Goal: Task Accomplishment & Management: Manage account settings

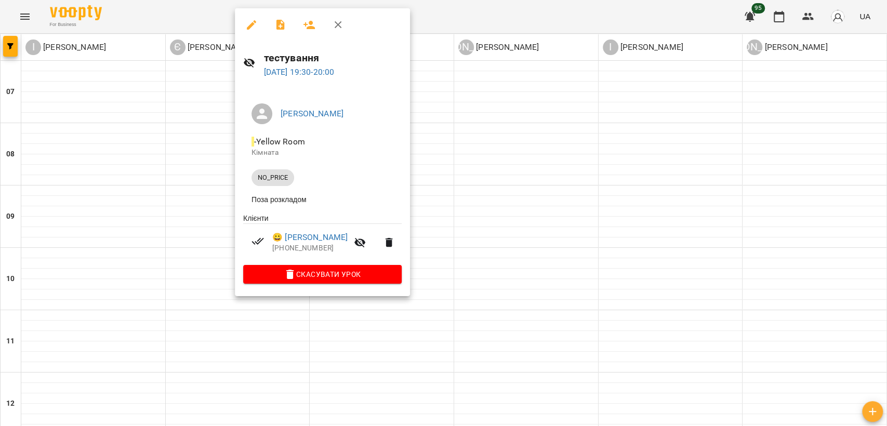
scroll to position [639, 0]
click at [575, 227] on div at bounding box center [443, 213] width 887 height 426
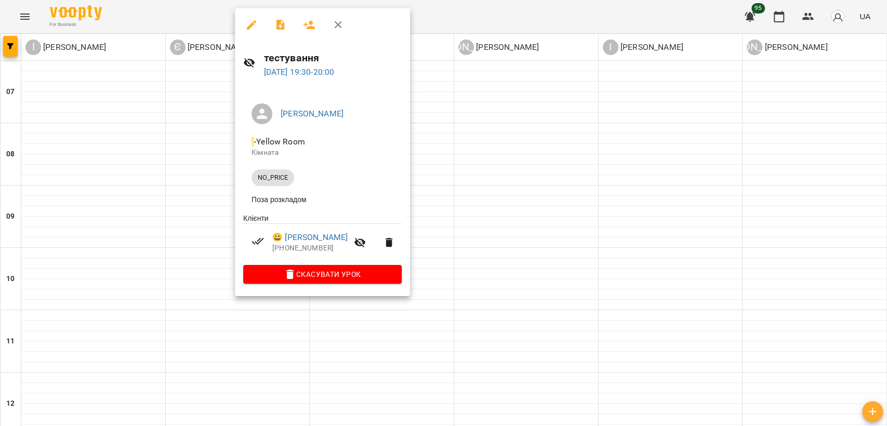
click at [289, 354] on div at bounding box center [443, 213] width 887 height 426
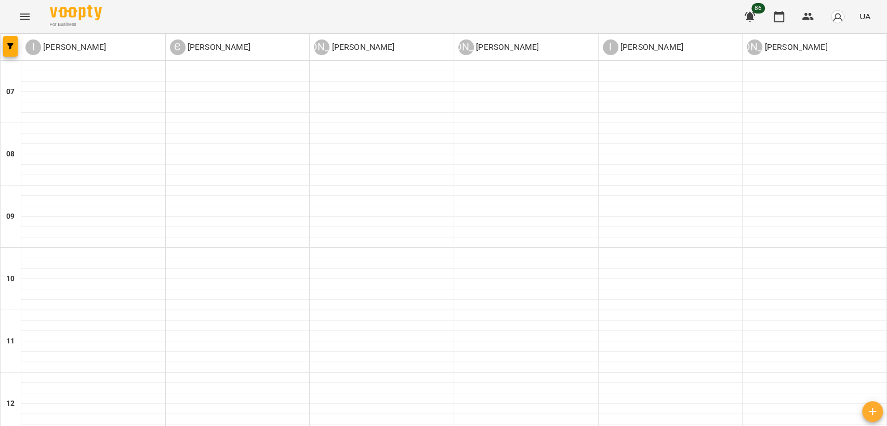
scroll to position [408, 0]
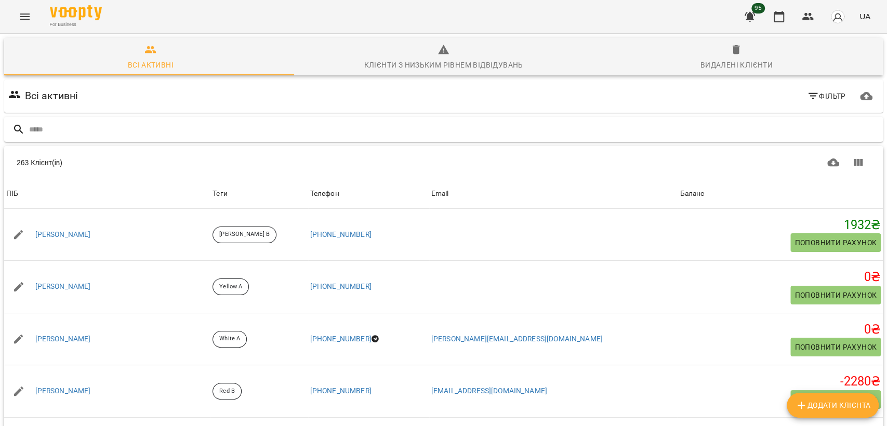
click at [218, 131] on input "text" at bounding box center [454, 129] width 850 height 17
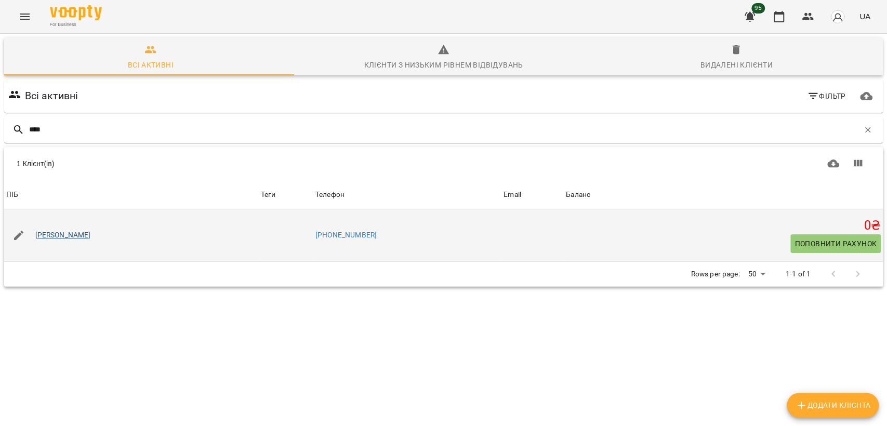
type input "****"
click at [67, 233] on link "[PERSON_NAME]" at bounding box center [63, 235] width 56 height 10
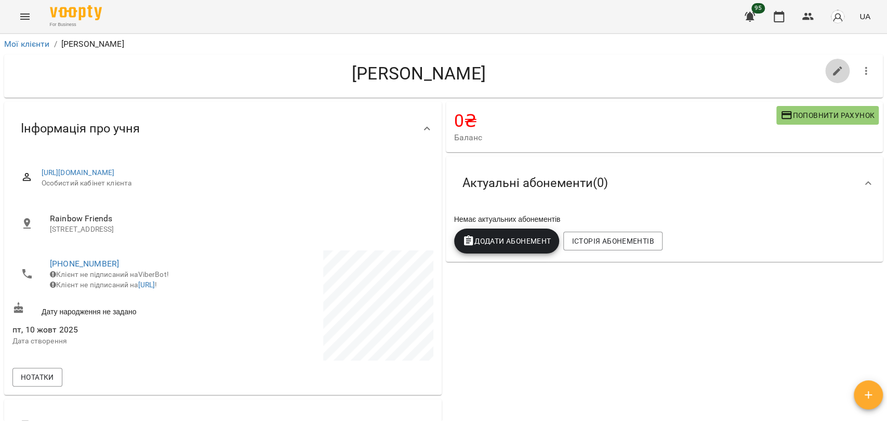
click at [831, 75] on icon "button" at bounding box center [837, 71] width 12 height 12
select select "**"
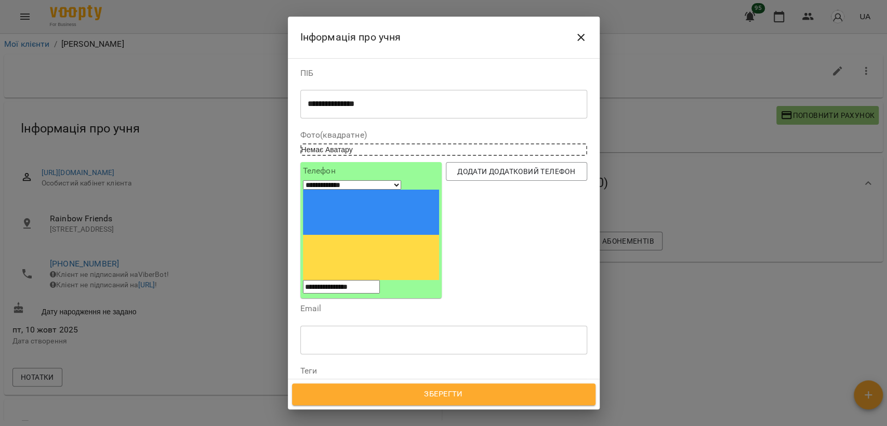
click at [368, 325] on input "text" at bounding box center [443, 339] width 287 height 29
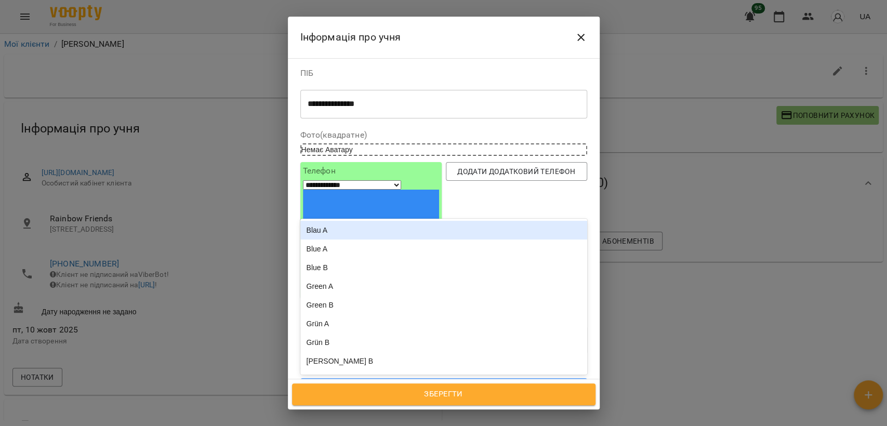
click at [323, 383] on div "Надрукуйте або оберіть..." at bounding box center [349, 388] width 87 height 10
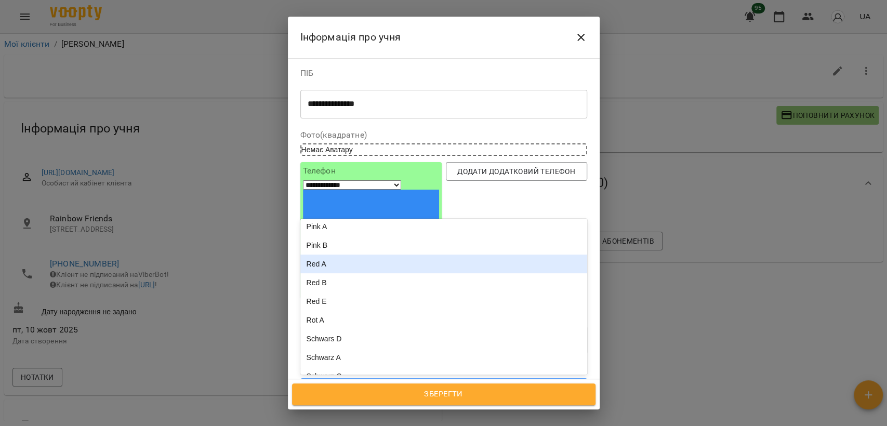
scroll to position [231, 0]
click at [355, 252] on div "Red B" at bounding box center [443, 261] width 287 height 19
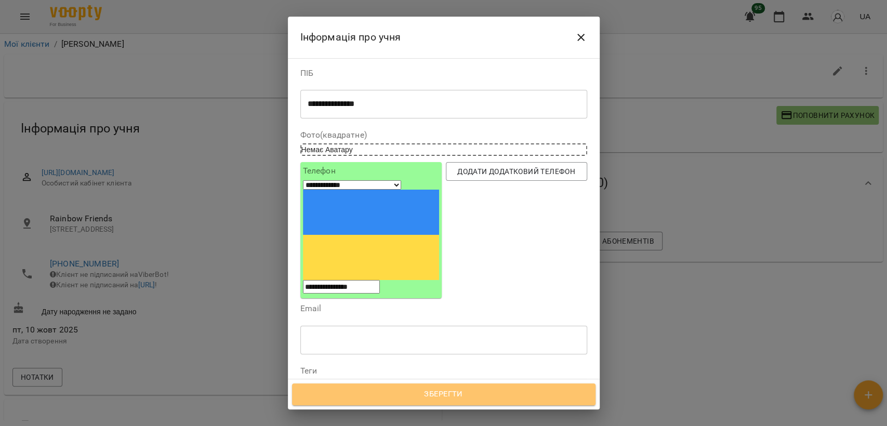
click at [402, 395] on span "Зберегти" at bounding box center [443, 395] width 281 height 14
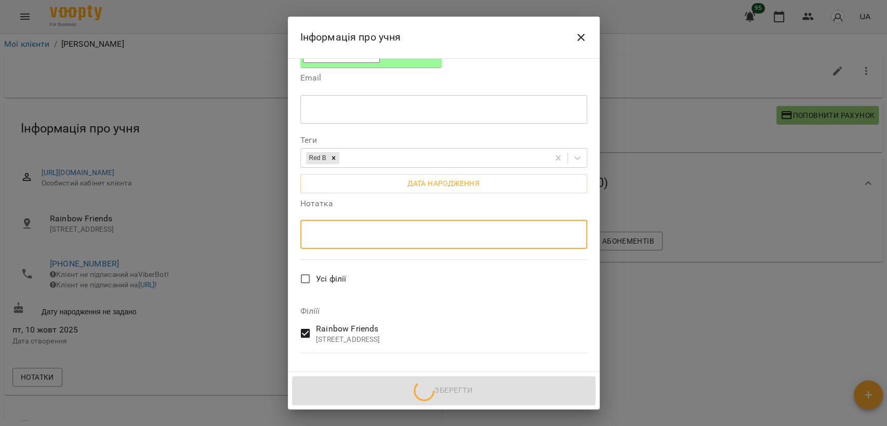
click at [351, 230] on textarea at bounding box center [444, 235] width 272 height 10
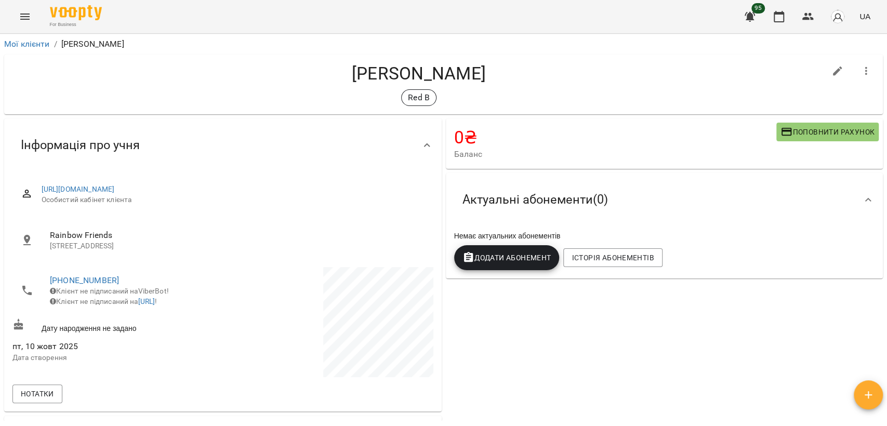
click at [831, 72] on icon "button" at bounding box center [837, 71] width 12 height 12
select select "**"
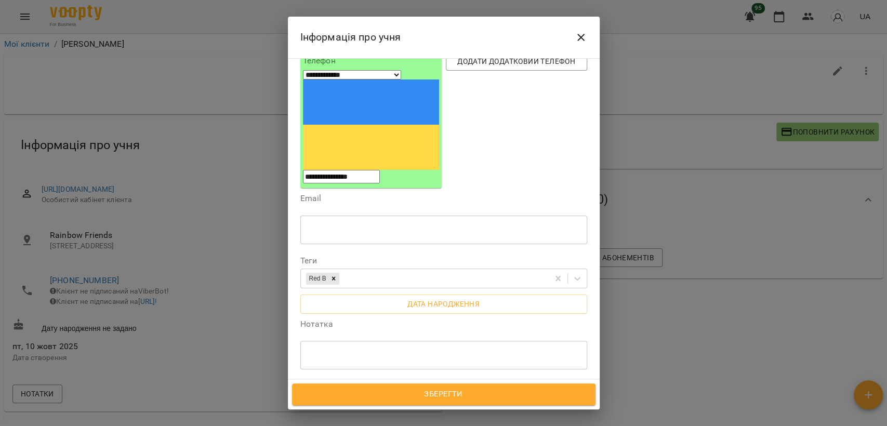
scroll to position [115, 0]
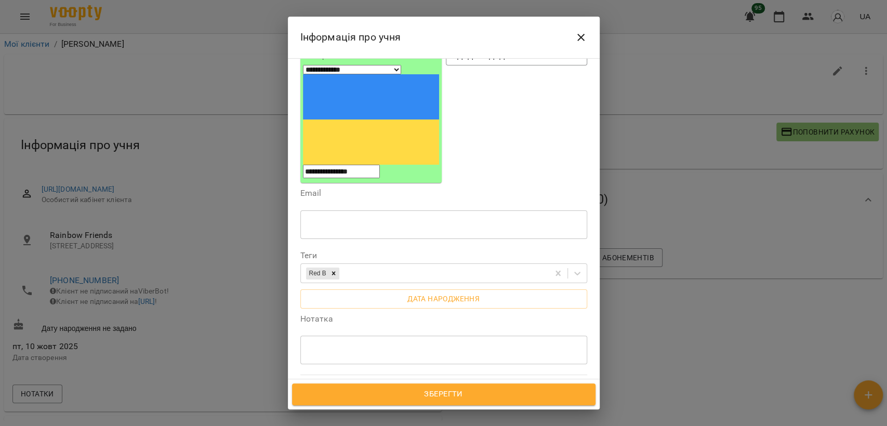
click at [337, 345] on textarea at bounding box center [444, 350] width 272 height 10
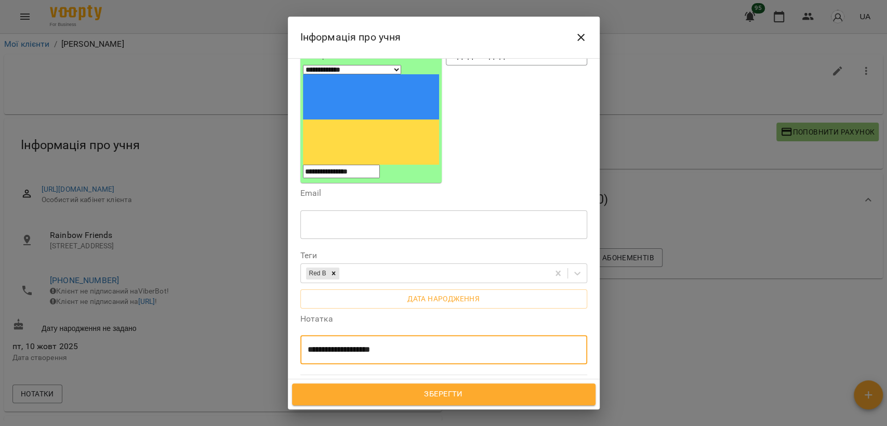
type textarea "**********"
click at [503, 397] on span "Зберегти" at bounding box center [443, 395] width 281 height 14
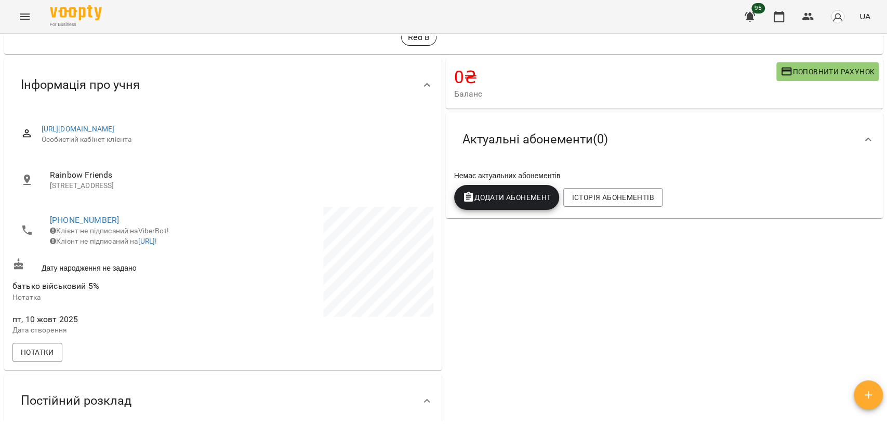
scroll to position [0, 0]
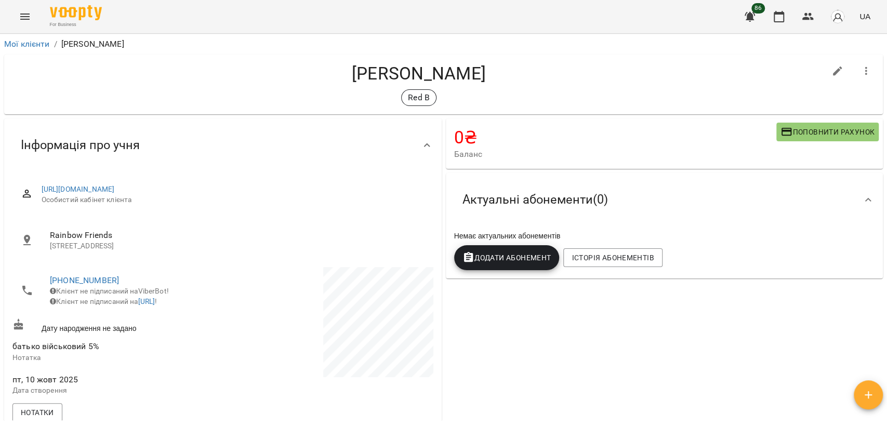
click at [11, 7] on div "For Business 86 UA" at bounding box center [443, 16] width 887 height 33
click at [20, 12] on icon "Menu" at bounding box center [25, 16] width 12 height 12
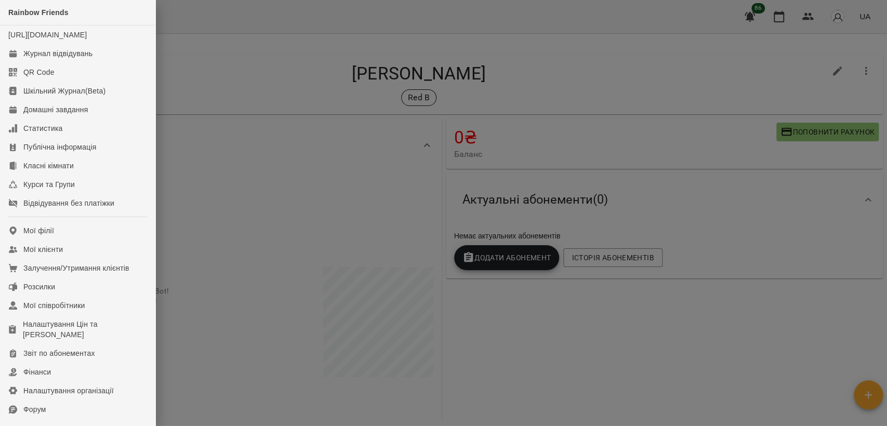
click at [321, 109] on div at bounding box center [443, 213] width 887 height 426
